Goal: Use online tool/utility: Utilize a website feature to perform a specific function

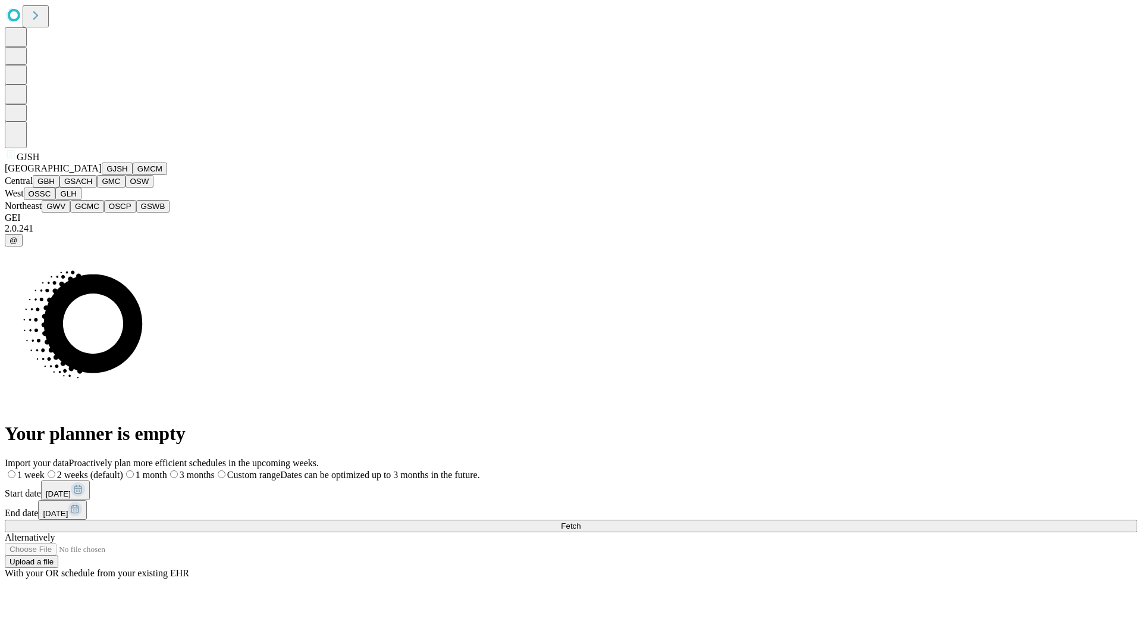
click at [102, 175] on button "GJSH" at bounding box center [117, 168] width 31 height 12
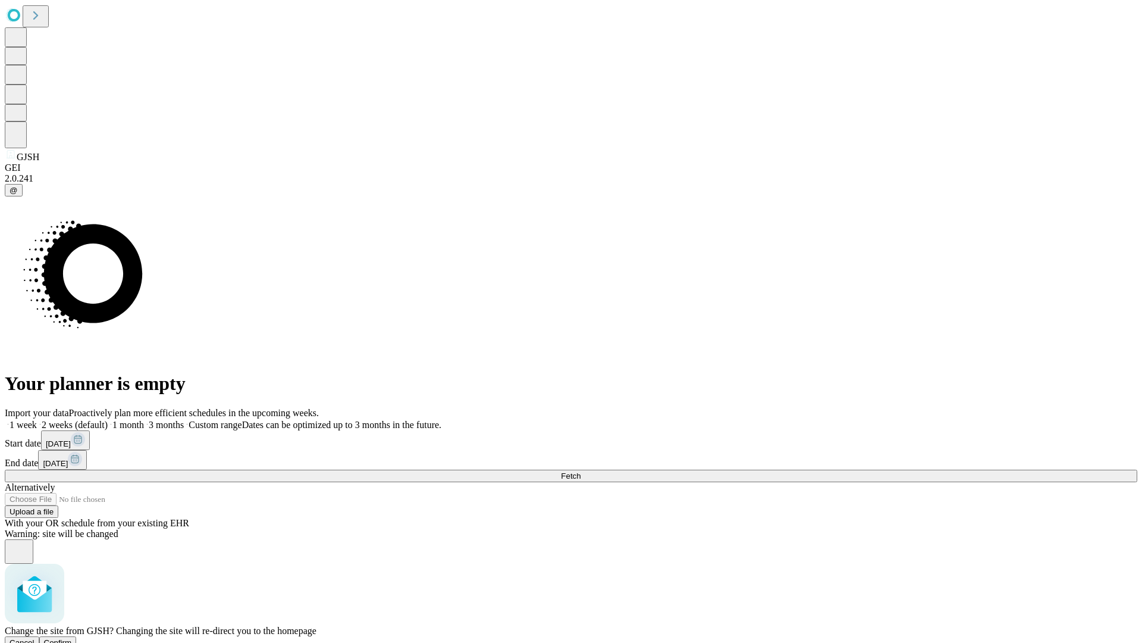
click at [72, 638] on span "Confirm" at bounding box center [58, 642] width 28 height 9
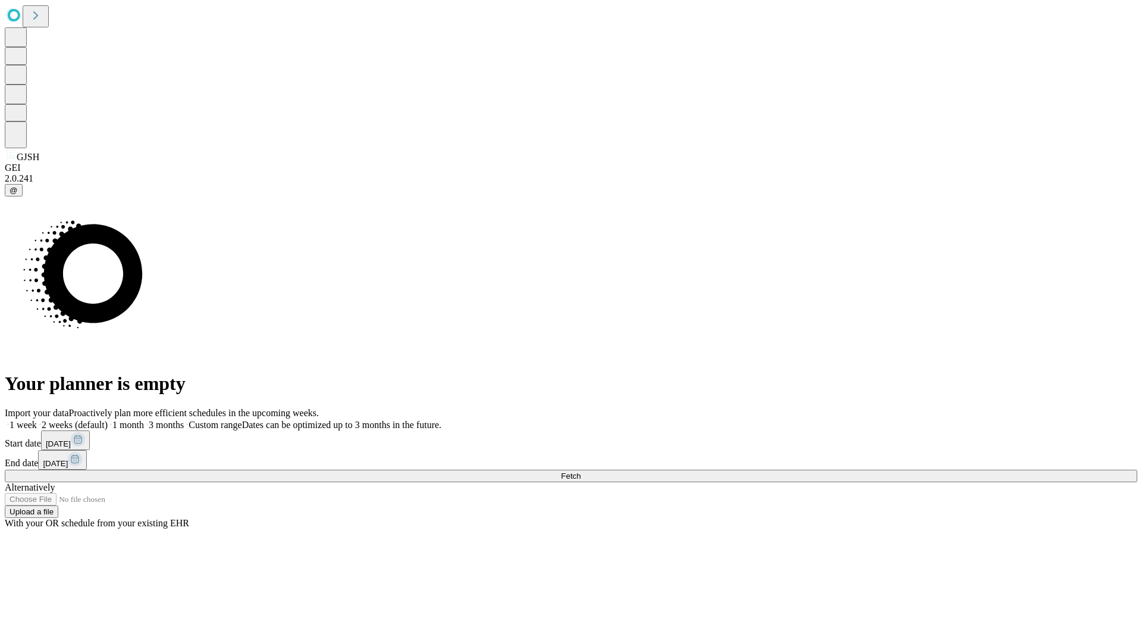
click at [144, 419] on label "1 month" at bounding box center [126, 424] width 36 height 10
click at [581, 471] on span "Fetch" at bounding box center [571, 475] width 20 height 9
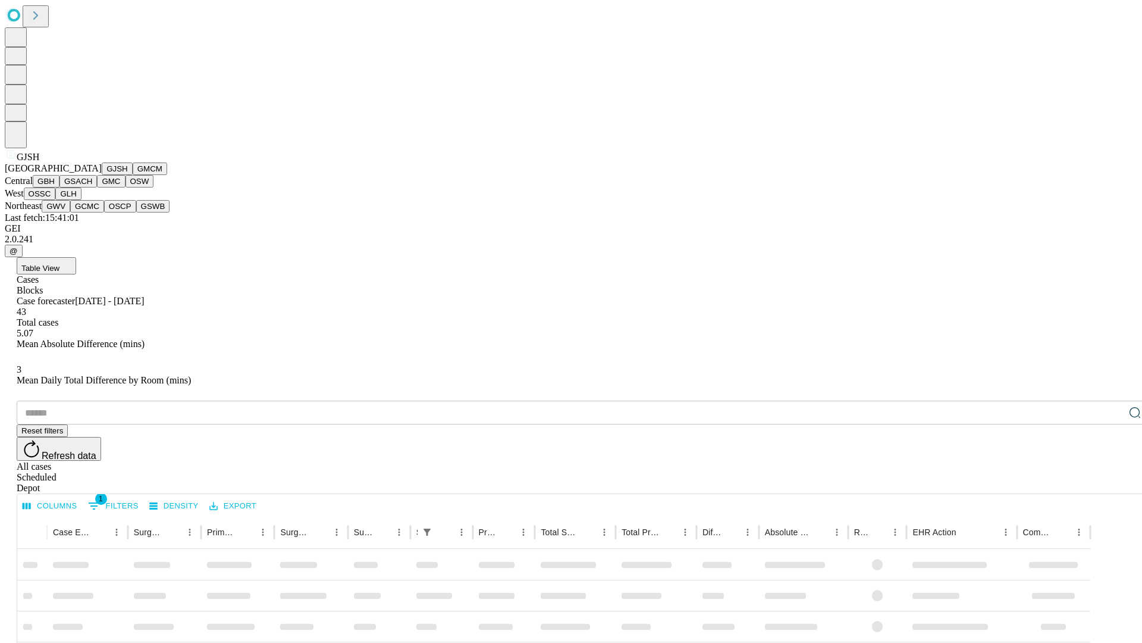
click at [133, 175] on button "GMCM" at bounding box center [150, 168] width 35 height 12
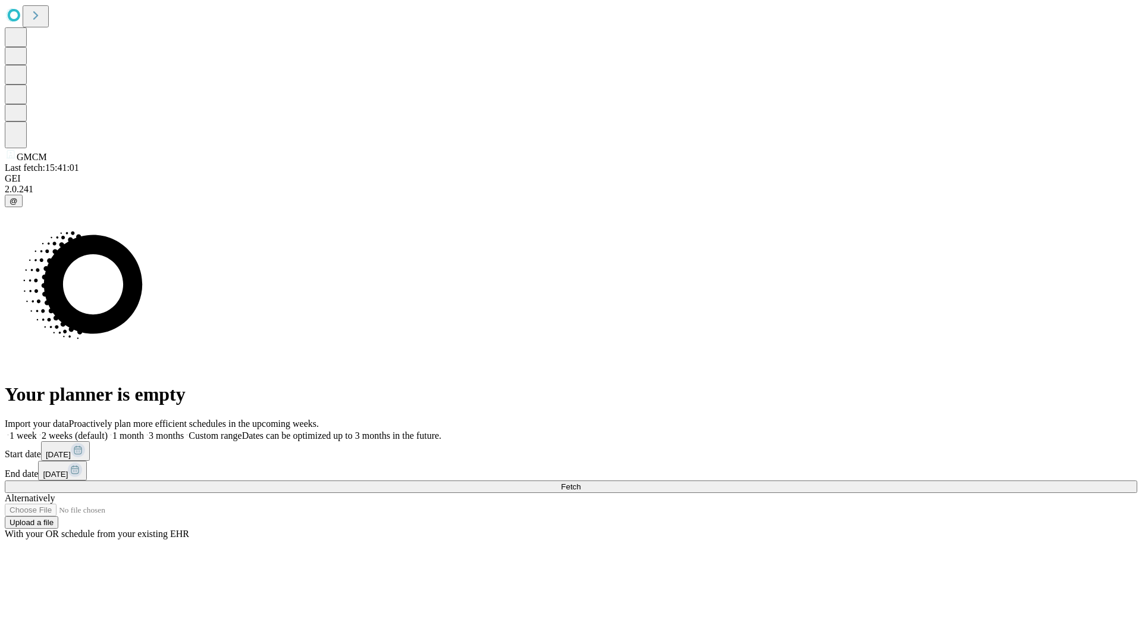
click at [144, 430] on label "1 month" at bounding box center [126, 435] width 36 height 10
click at [581, 482] on span "Fetch" at bounding box center [571, 486] width 20 height 9
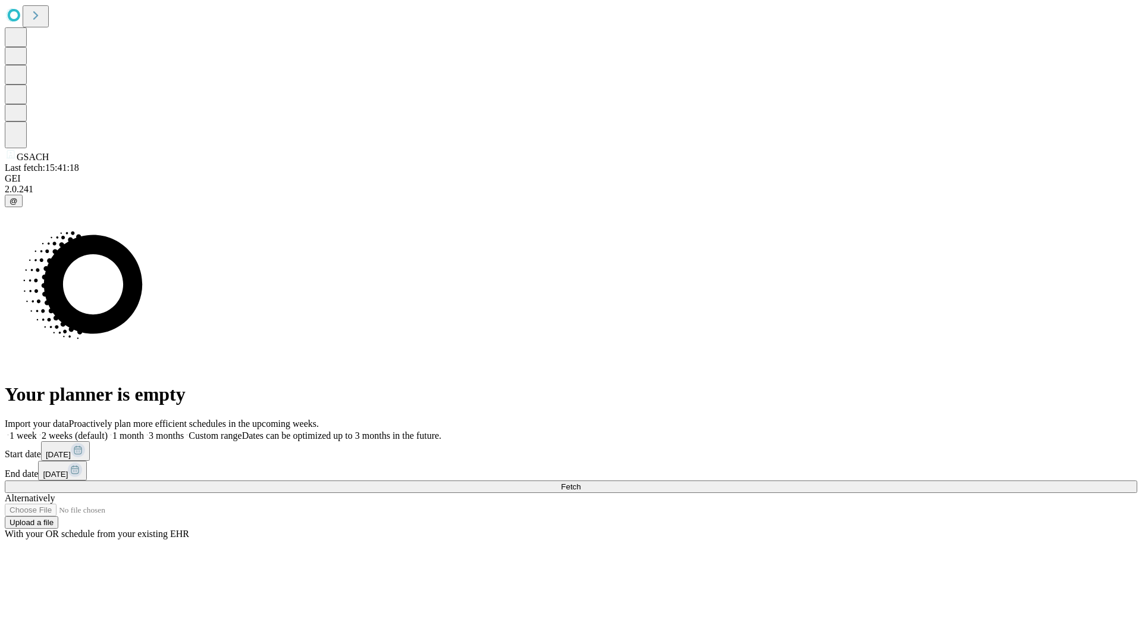
click at [144, 430] on label "1 month" at bounding box center [126, 435] width 36 height 10
click at [581, 482] on span "Fetch" at bounding box center [571, 486] width 20 height 9
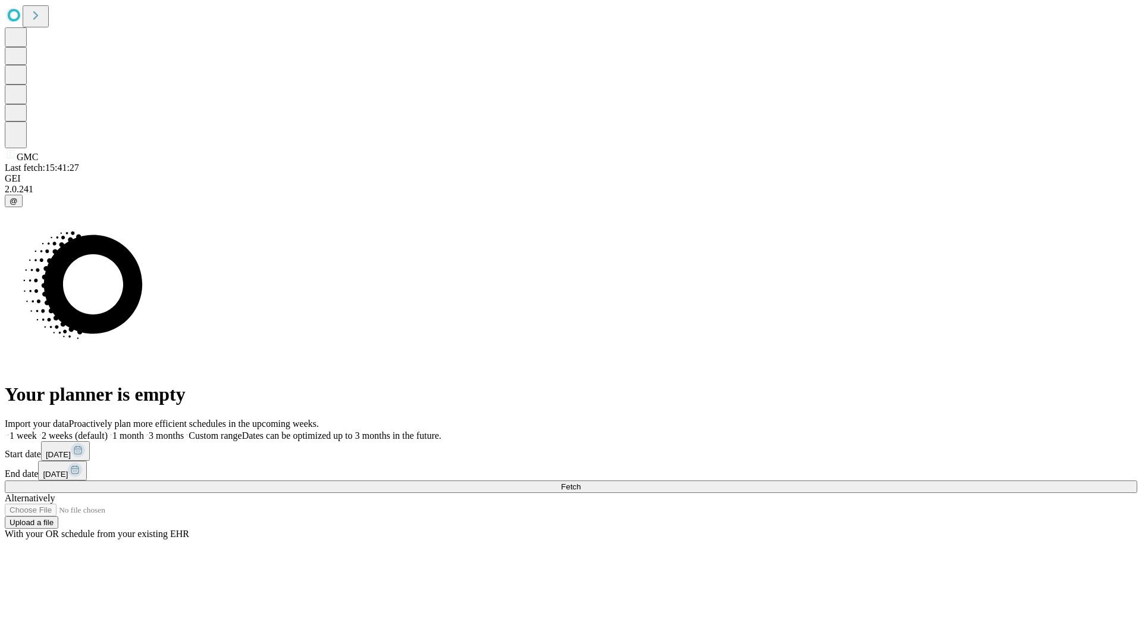
click at [581, 482] on span "Fetch" at bounding box center [571, 486] width 20 height 9
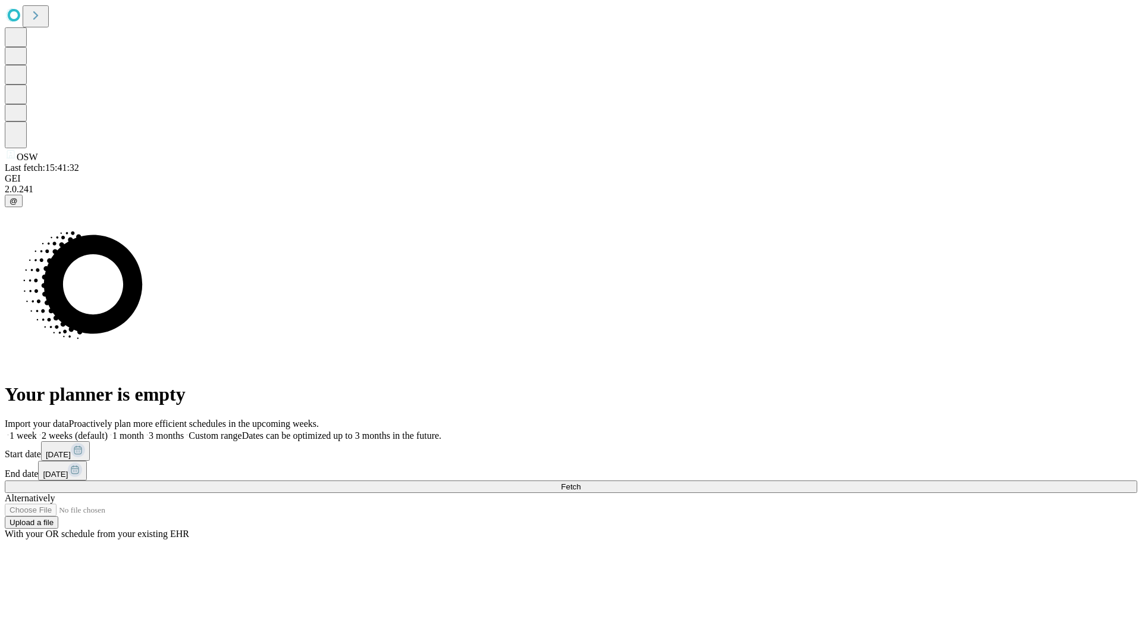
click at [144, 430] on label "1 month" at bounding box center [126, 435] width 36 height 10
click at [581, 482] on span "Fetch" at bounding box center [571, 486] width 20 height 9
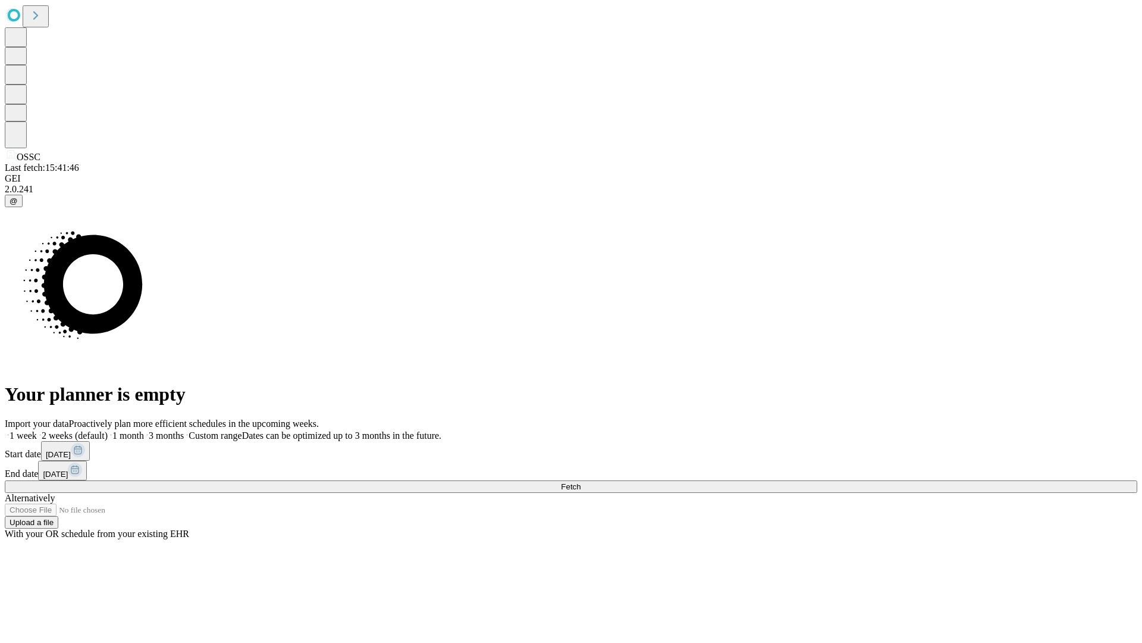
click at [144, 430] on label "1 month" at bounding box center [126, 435] width 36 height 10
click at [581, 482] on span "Fetch" at bounding box center [571, 486] width 20 height 9
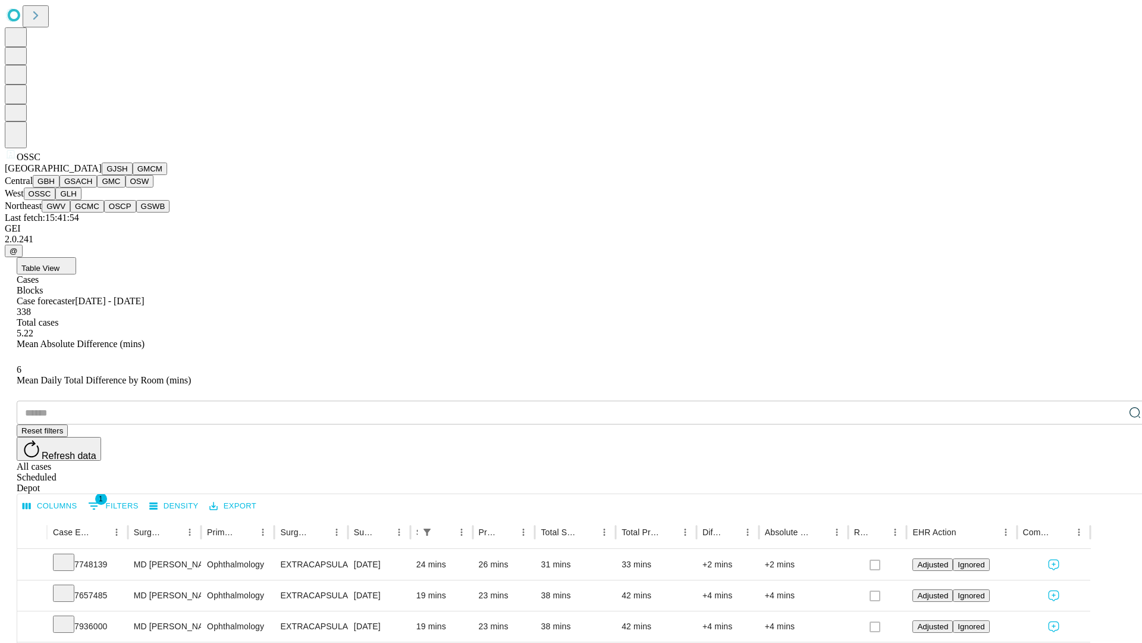
click at [81, 200] on button "GLH" at bounding box center [68, 193] width 26 height 12
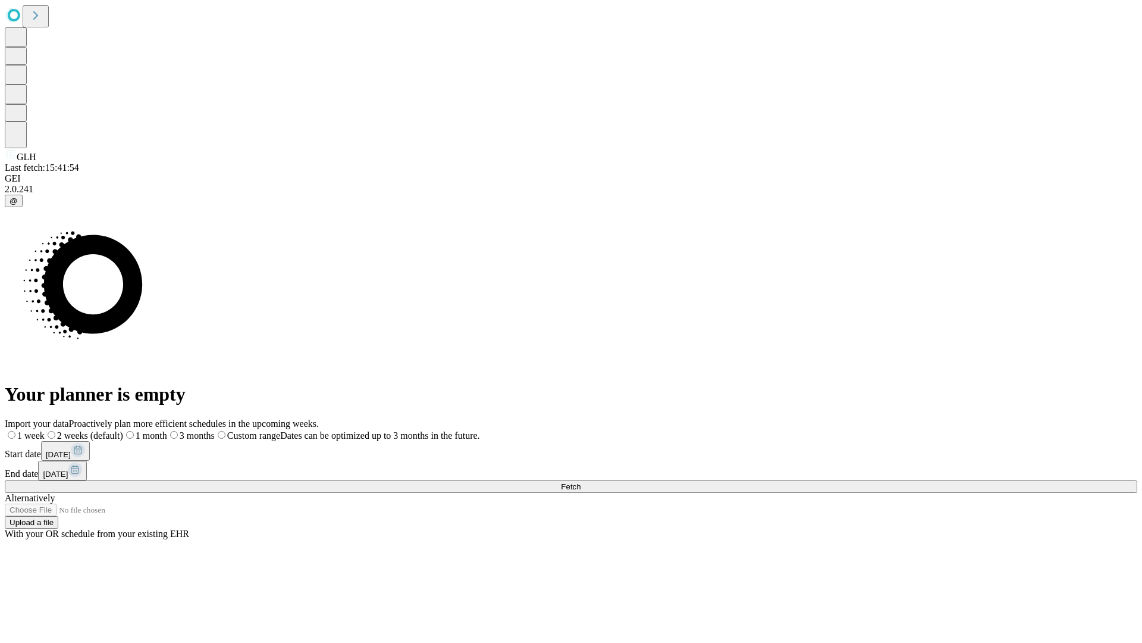
click at [167, 430] on label "1 month" at bounding box center [145, 435] width 44 height 10
click at [581, 482] on span "Fetch" at bounding box center [571, 486] width 20 height 9
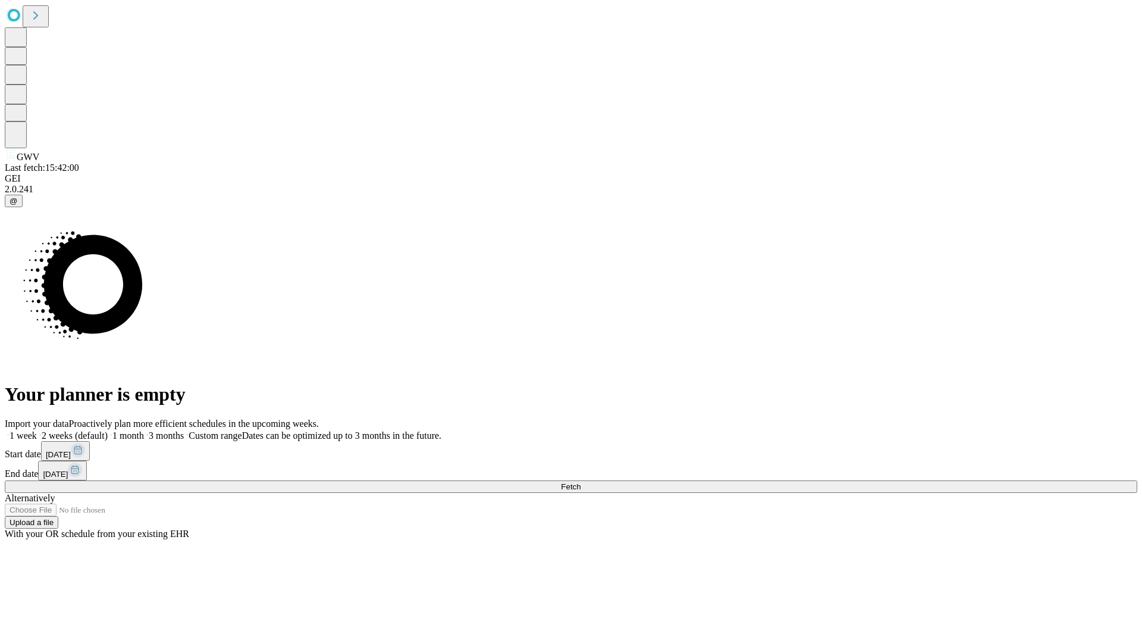
click at [144, 430] on label "1 month" at bounding box center [126, 435] width 36 height 10
click at [581, 482] on span "Fetch" at bounding box center [571, 486] width 20 height 9
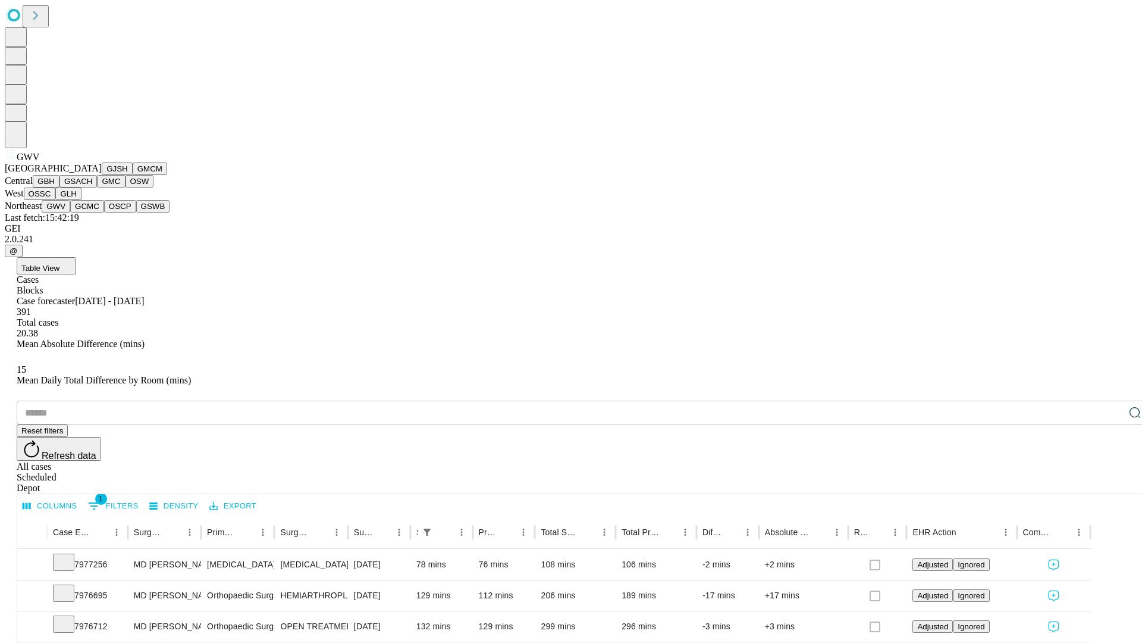
click at [92, 212] on button "GCMC" at bounding box center [87, 206] width 34 height 12
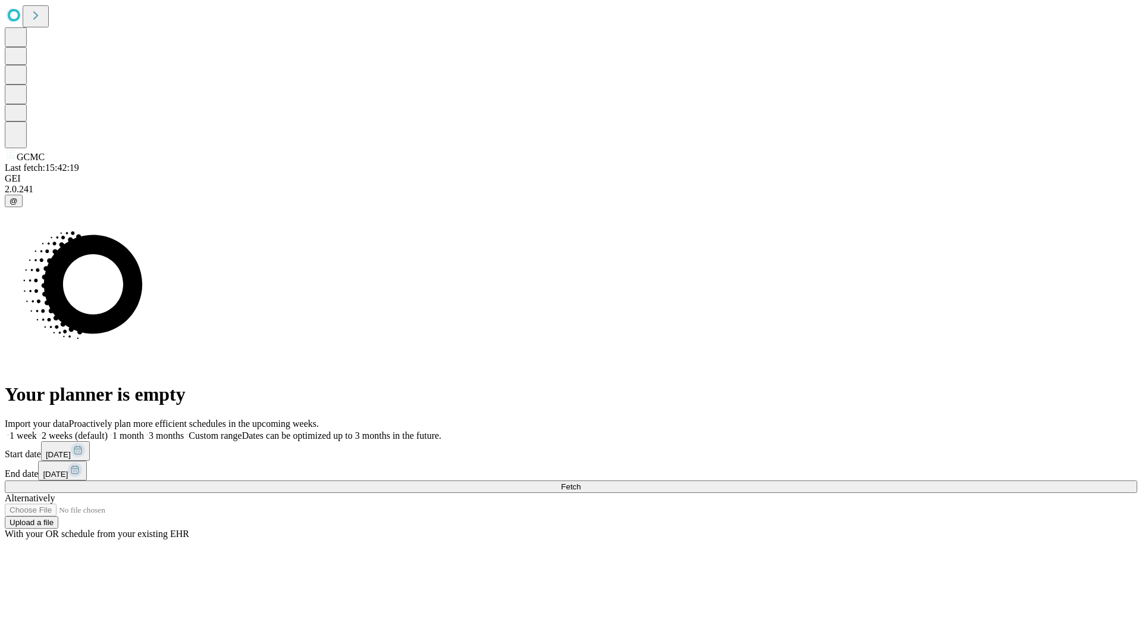
click at [144, 430] on label "1 month" at bounding box center [126, 435] width 36 height 10
click at [581, 482] on span "Fetch" at bounding box center [571, 486] width 20 height 9
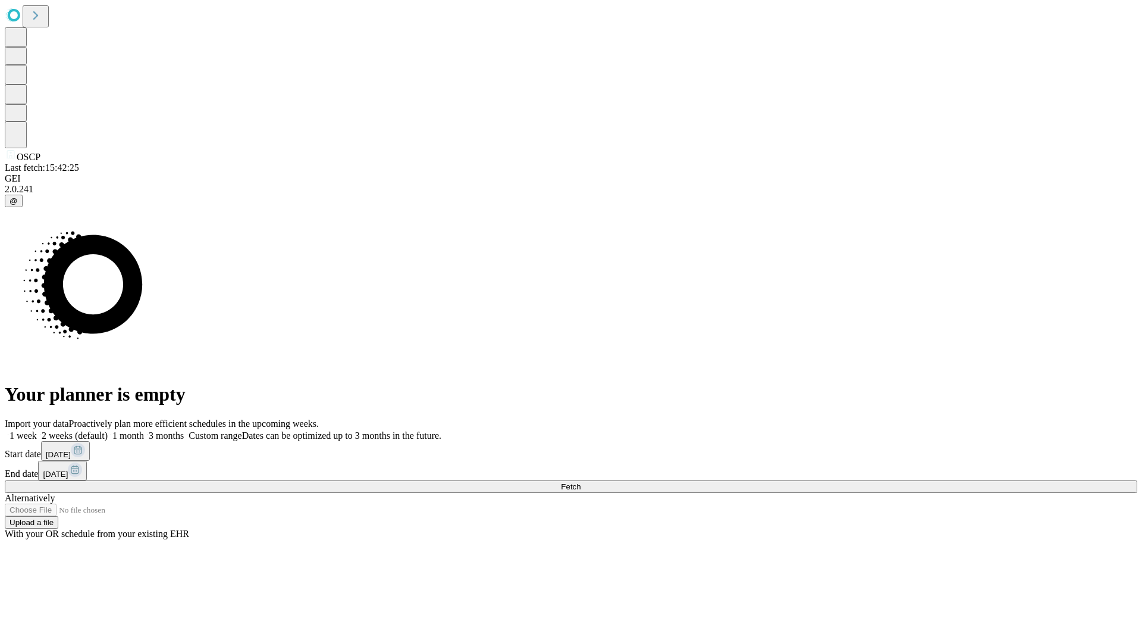
click at [144, 430] on label "1 month" at bounding box center [126, 435] width 36 height 10
click at [581, 482] on span "Fetch" at bounding box center [571, 486] width 20 height 9
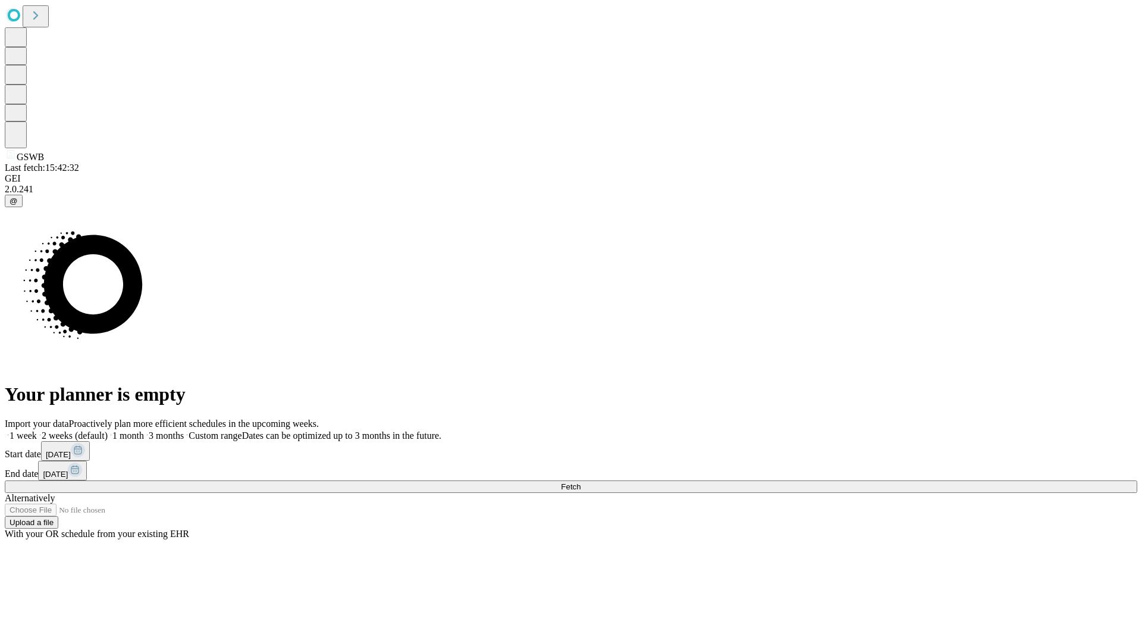
click at [144, 430] on label "1 month" at bounding box center [126, 435] width 36 height 10
click at [581, 482] on span "Fetch" at bounding box center [571, 486] width 20 height 9
